Goal: Use online tool/utility: Utilize a website feature to perform a specific function

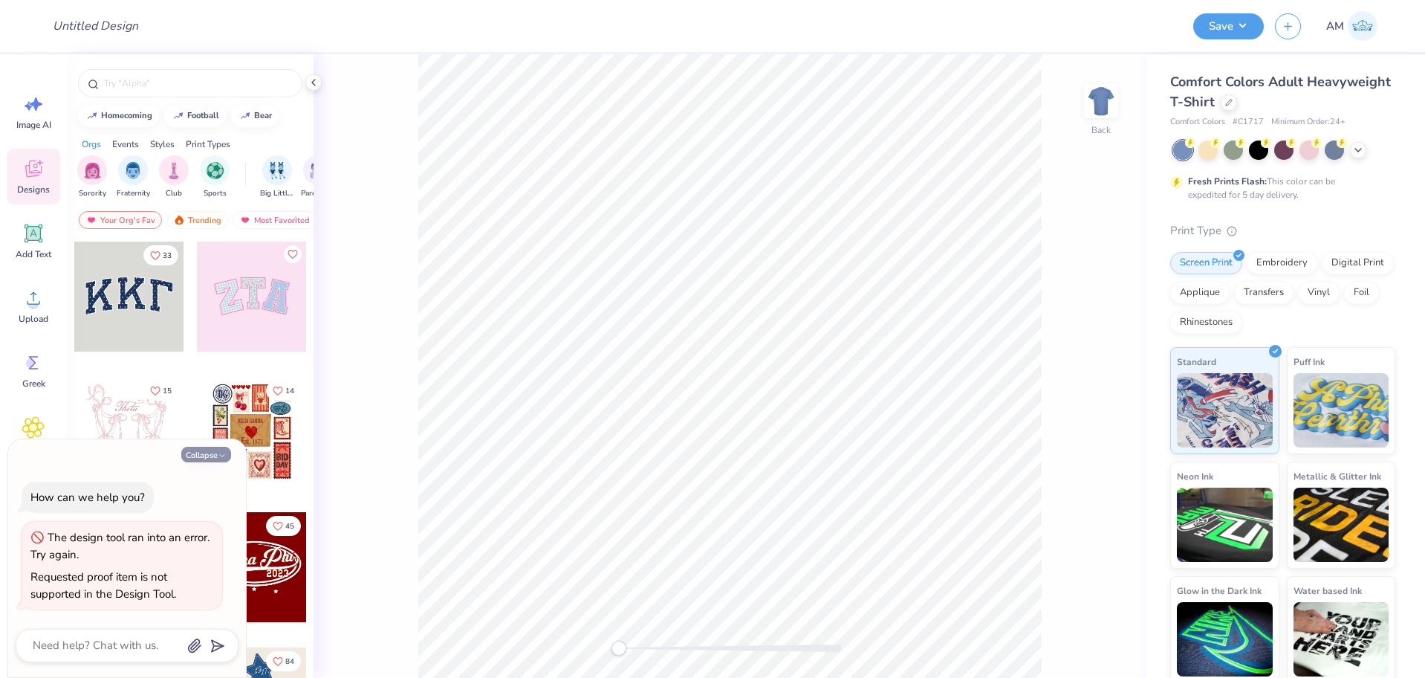
click at [204, 449] on button "Collapse" at bounding box center [206, 455] width 50 height 16
type textarea "x"
click at [201, 461] on button "Collapse" at bounding box center [206, 455] width 50 height 16
type textarea "x"
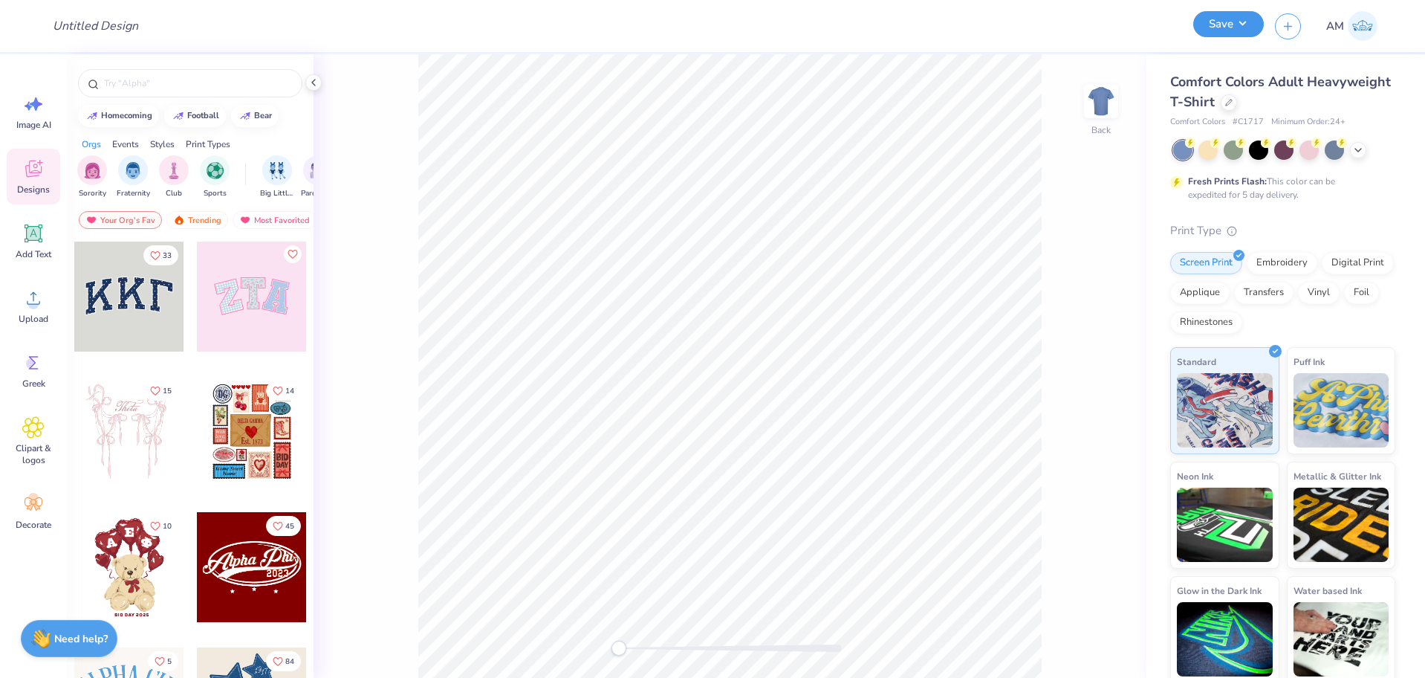
click at [1233, 28] on button "Save" at bounding box center [1228, 24] width 71 height 26
